Goal: Navigation & Orientation: Find specific page/section

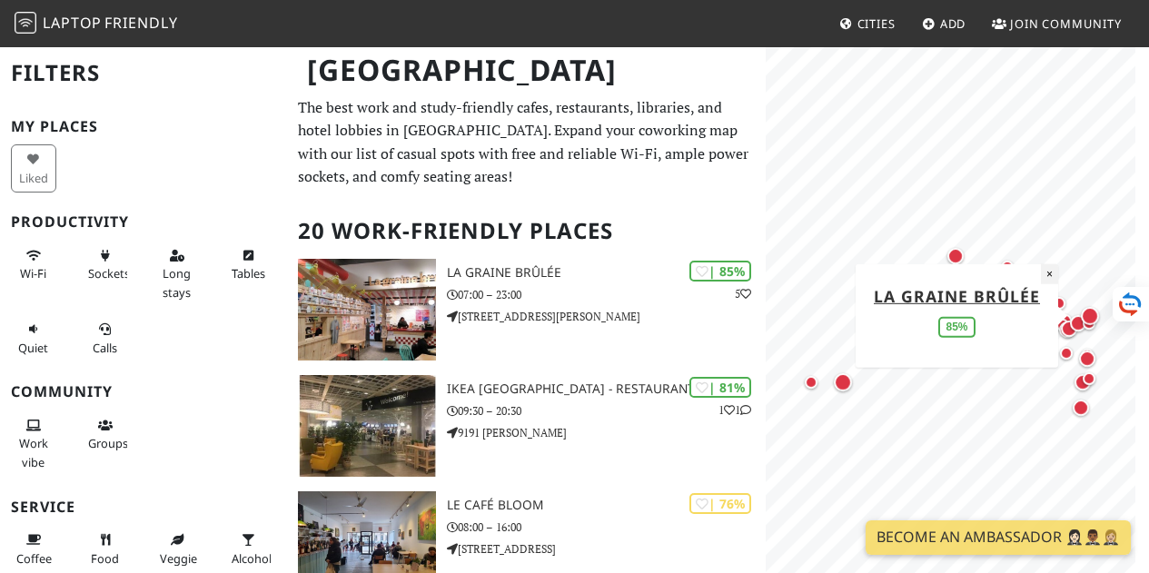
click at [1044, 272] on button "×" at bounding box center [1049, 273] width 17 height 20
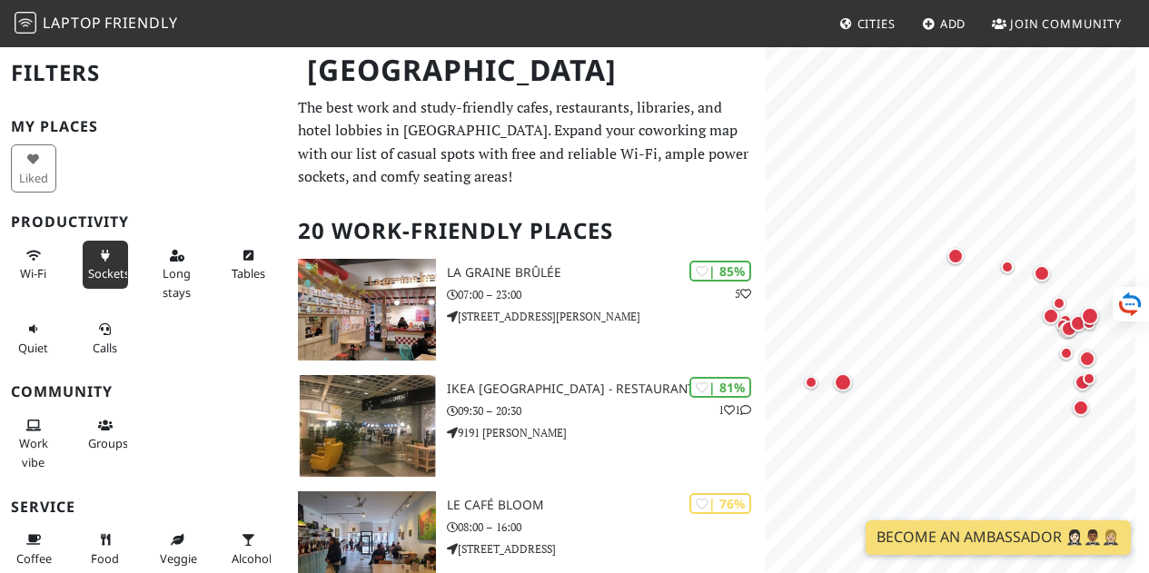
click at [104, 256] on icon at bounding box center [105, 257] width 15 height 12
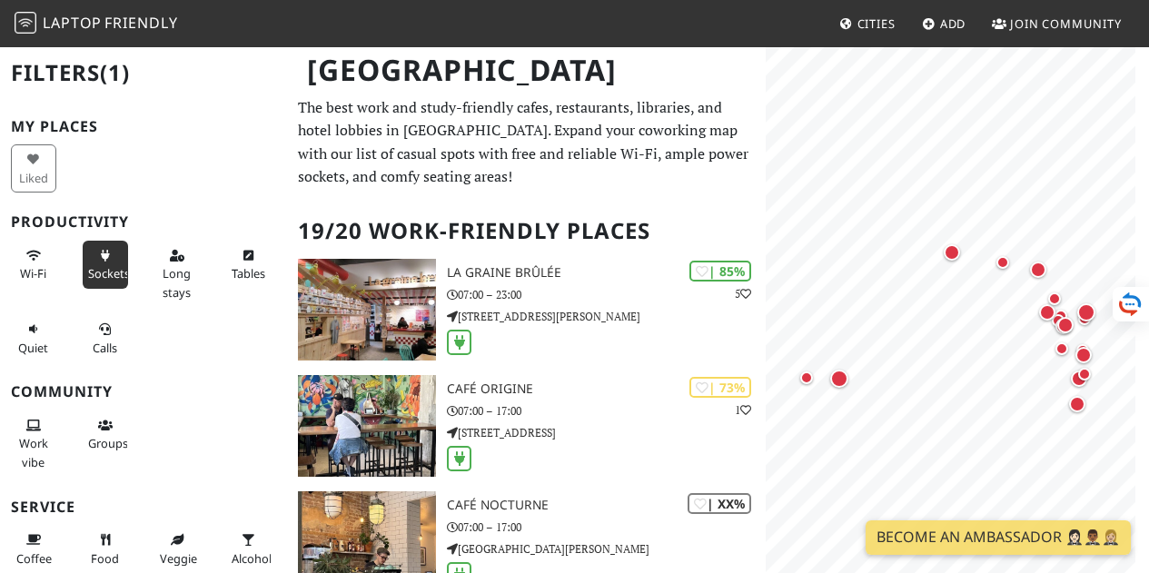
click at [53, 264] on div "Wi-Fi" at bounding box center [36, 274] width 72 height 74
click at [30, 268] on span "Wi-Fi" at bounding box center [33, 273] width 26 height 16
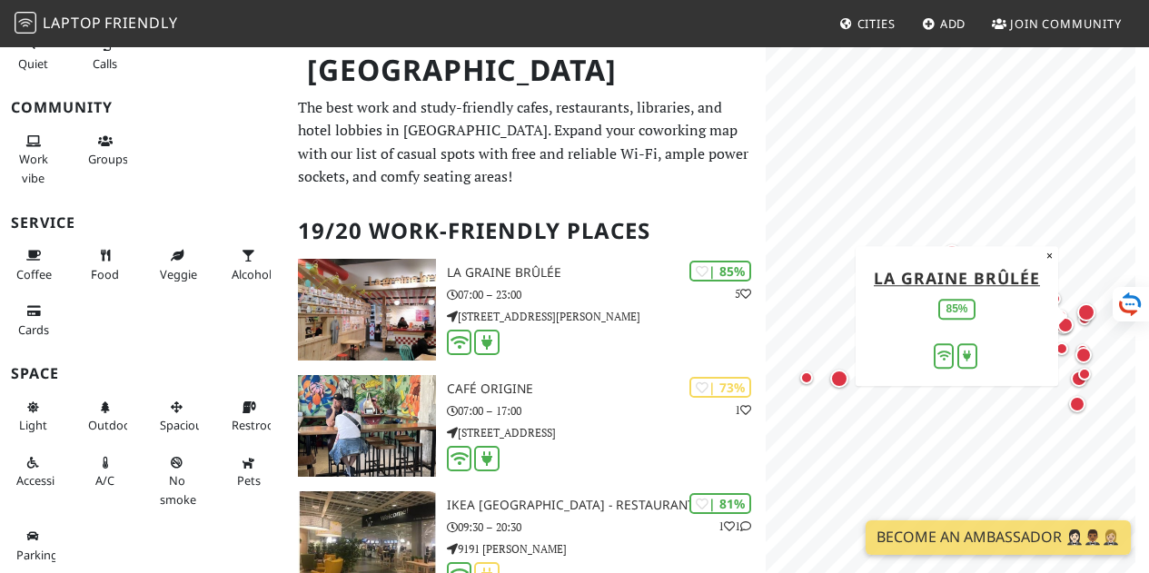
click at [836, 17] on link "Cities" at bounding box center [867, 23] width 71 height 33
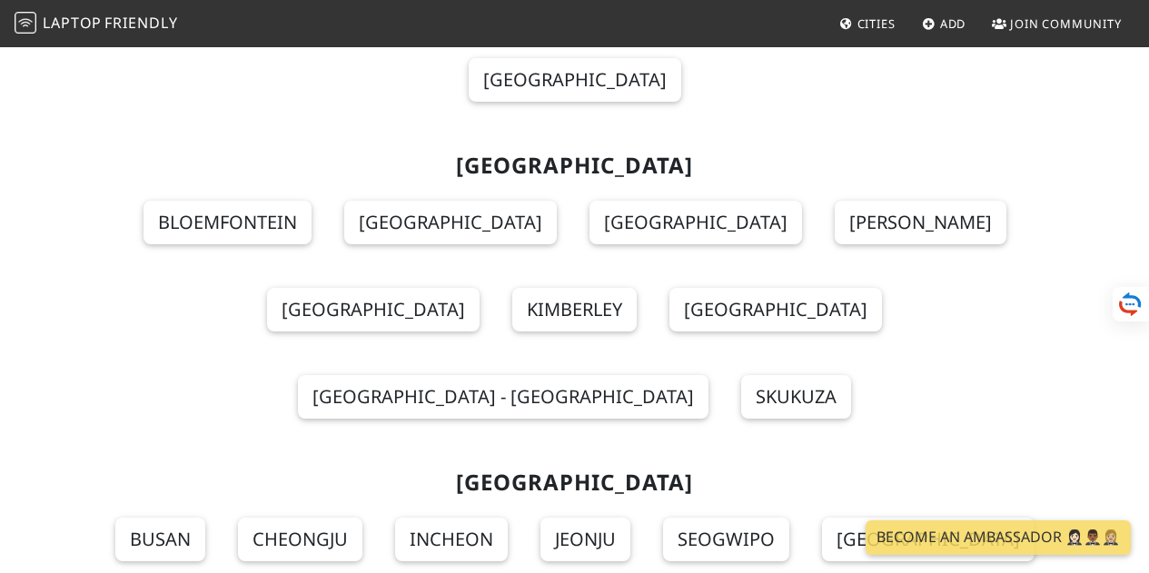
scroll to position [19239, 0]
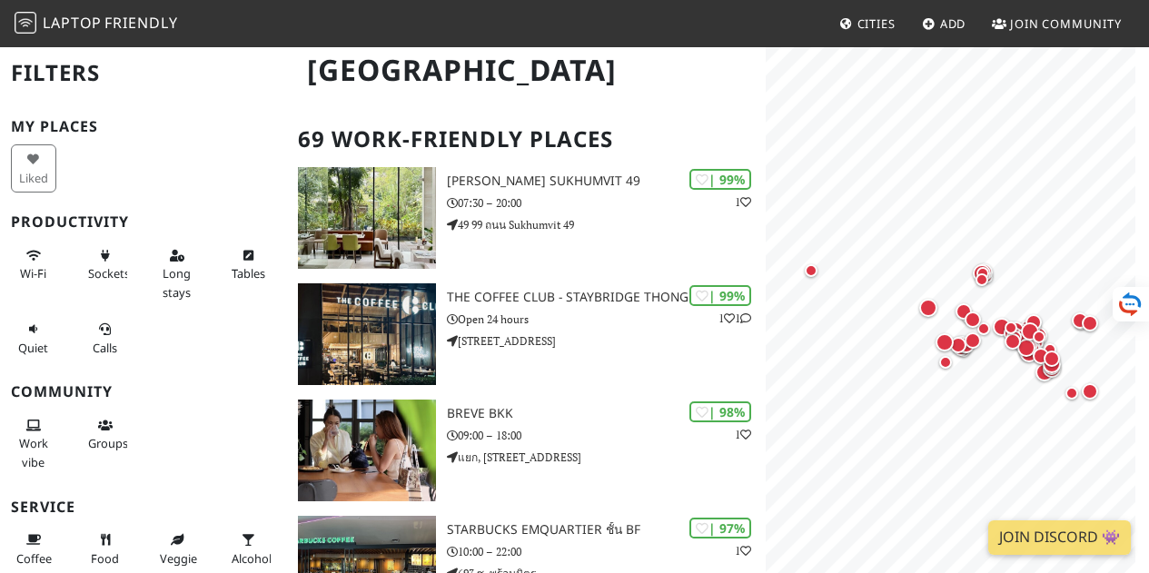
scroll to position [94, 0]
